Goal: Book appointment/travel/reservation

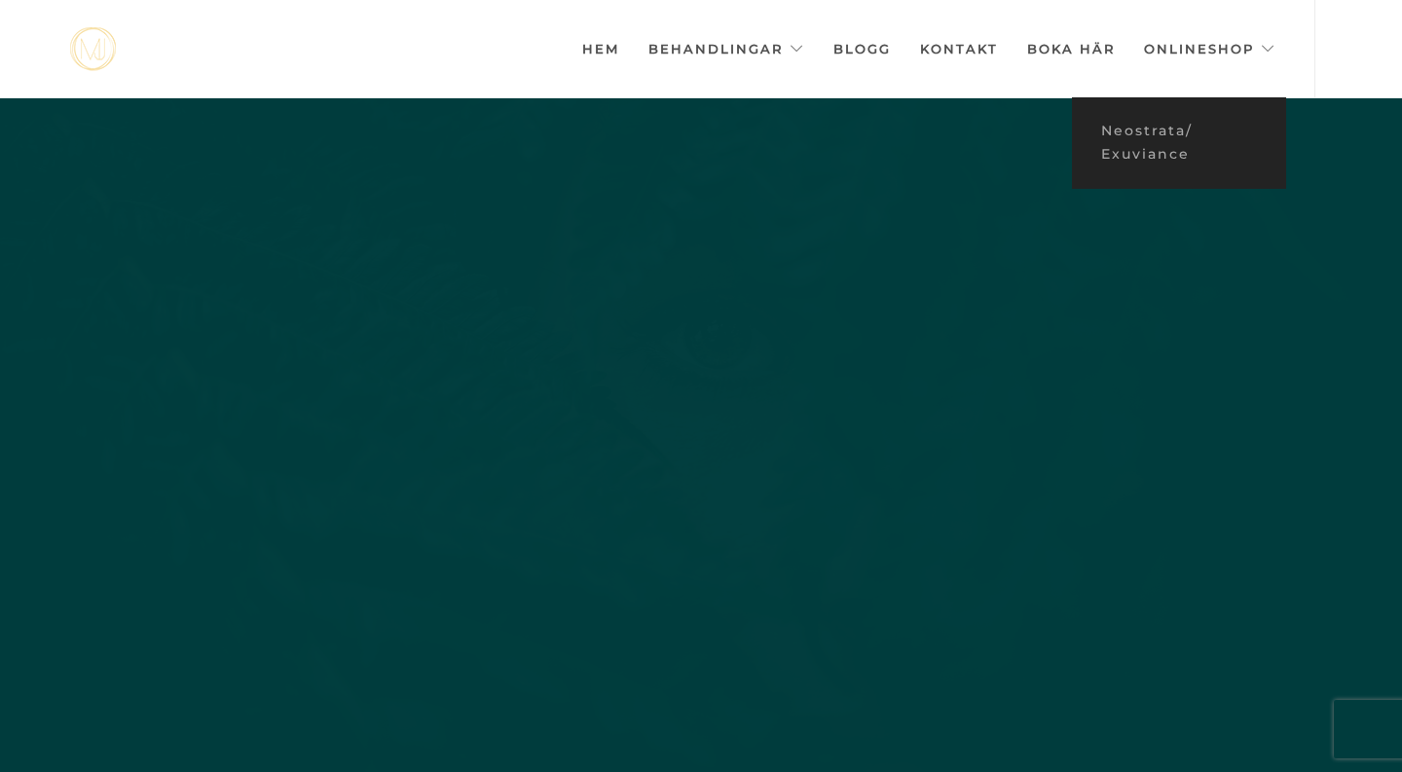
click at [1207, 43] on link "Onlineshop" at bounding box center [1209, 48] width 131 height 97
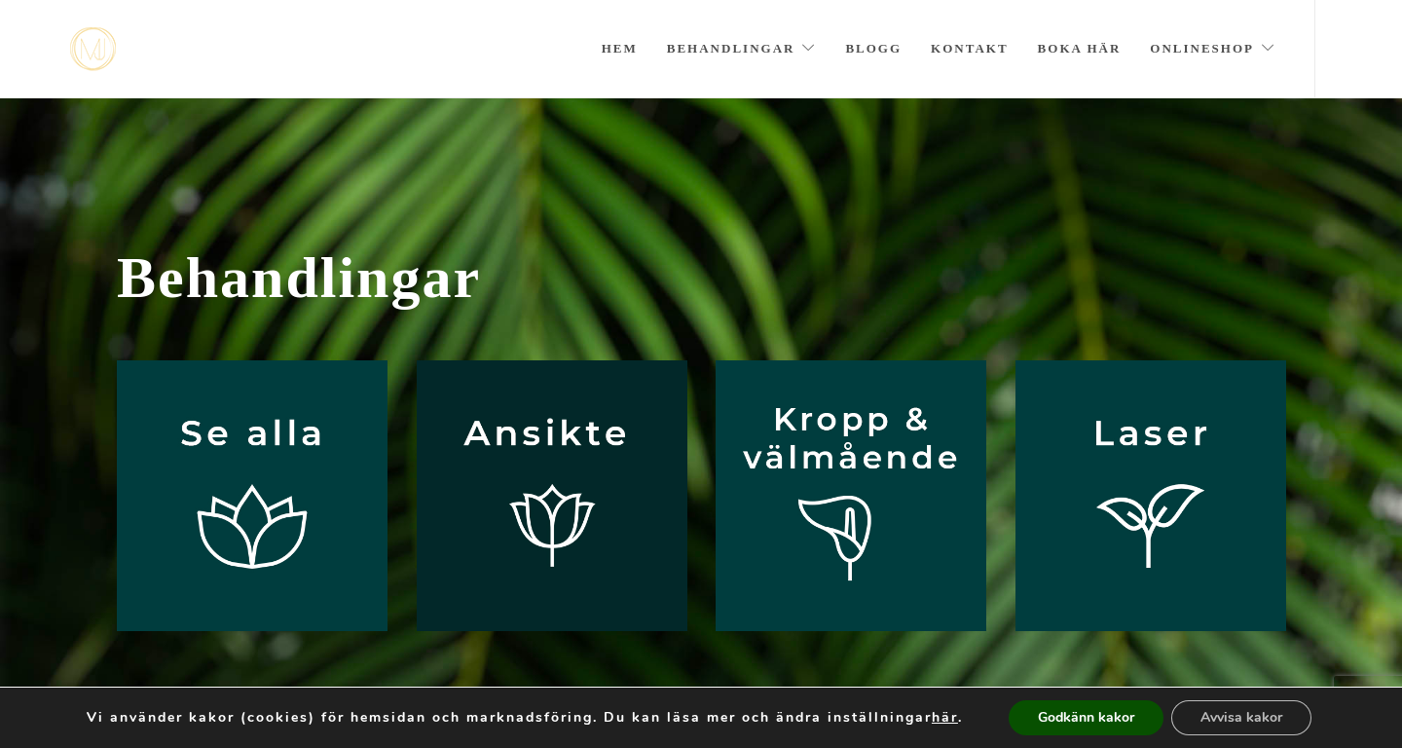
click at [520, 441] on img at bounding box center [552, 495] width 271 height 271
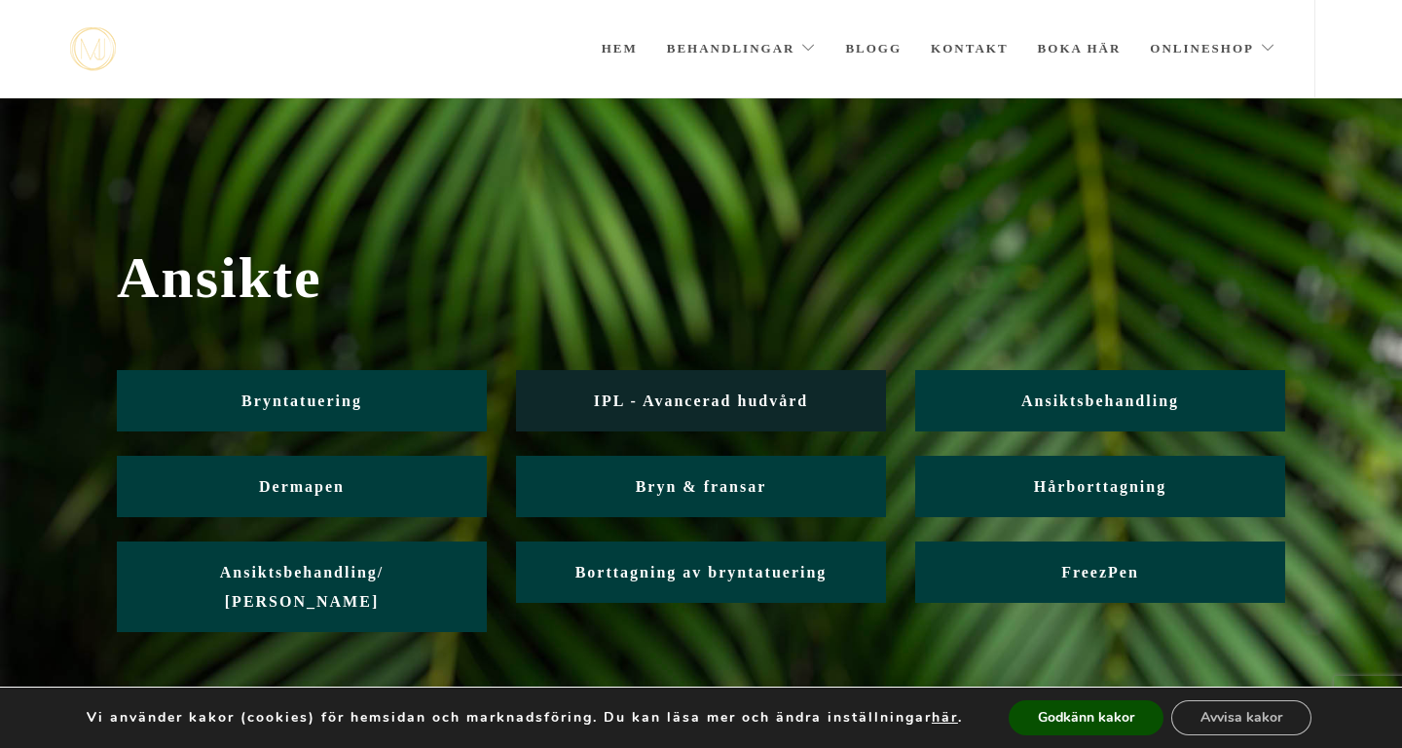
click at [692, 394] on span "IPL - Avancerad hudvård" at bounding box center [701, 400] width 214 height 17
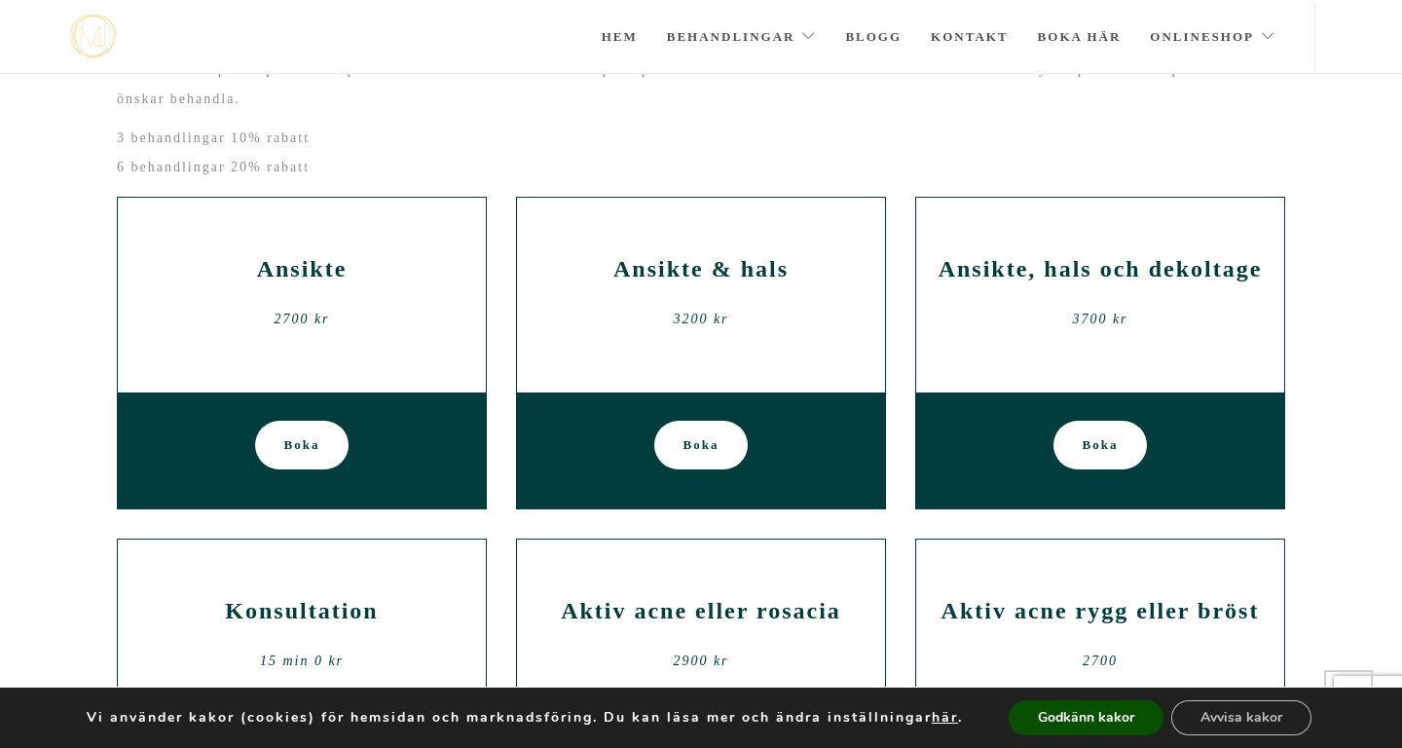
scroll to position [314, 0]
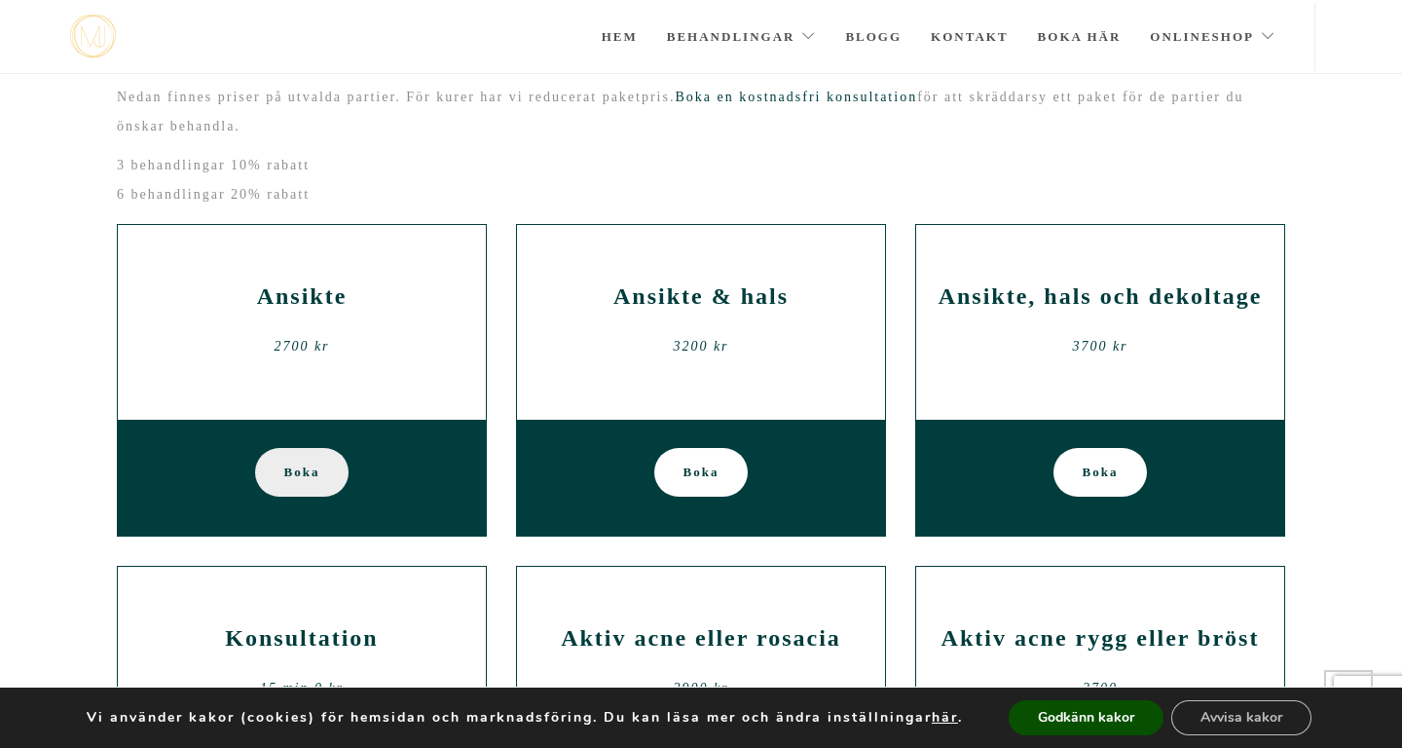
click at [295, 476] on span "Boka" at bounding box center [302, 472] width 36 height 49
